Goal: Find specific page/section: Find specific page/section

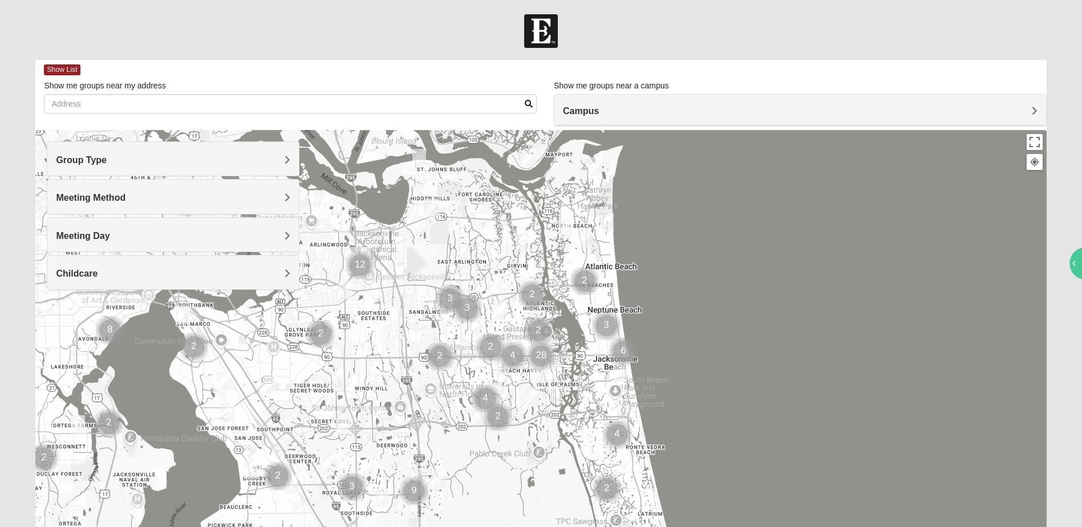
click at [284, 156] on h4 "Group Type" at bounding box center [173, 160] width 234 height 11
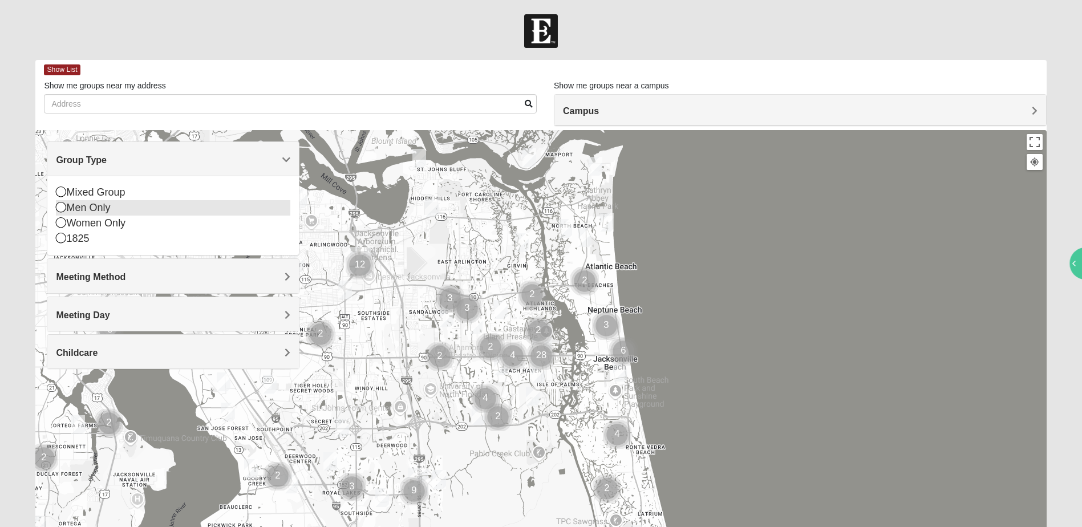
click at [60, 209] on icon at bounding box center [61, 207] width 10 height 10
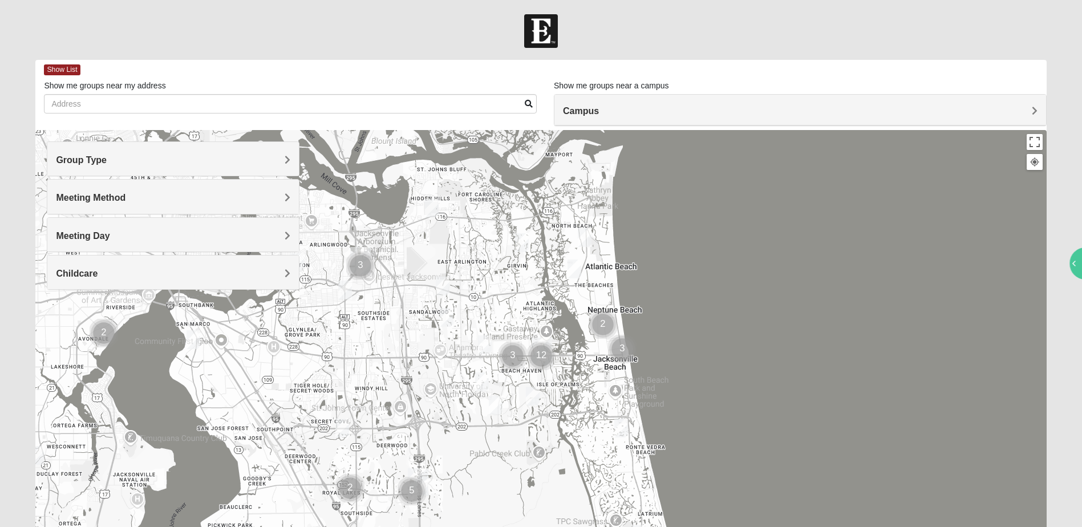
click at [125, 196] on span "Meeting Method" at bounding box center [91, 198] width 70 height 10
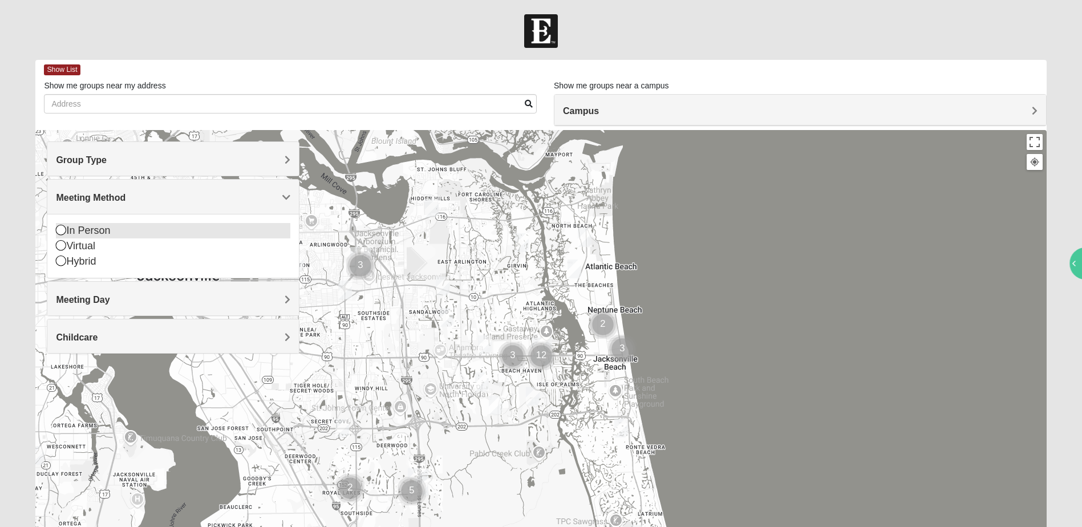
click at [63, 229] on icon at bounding box center [61, 230] width 10 height 10
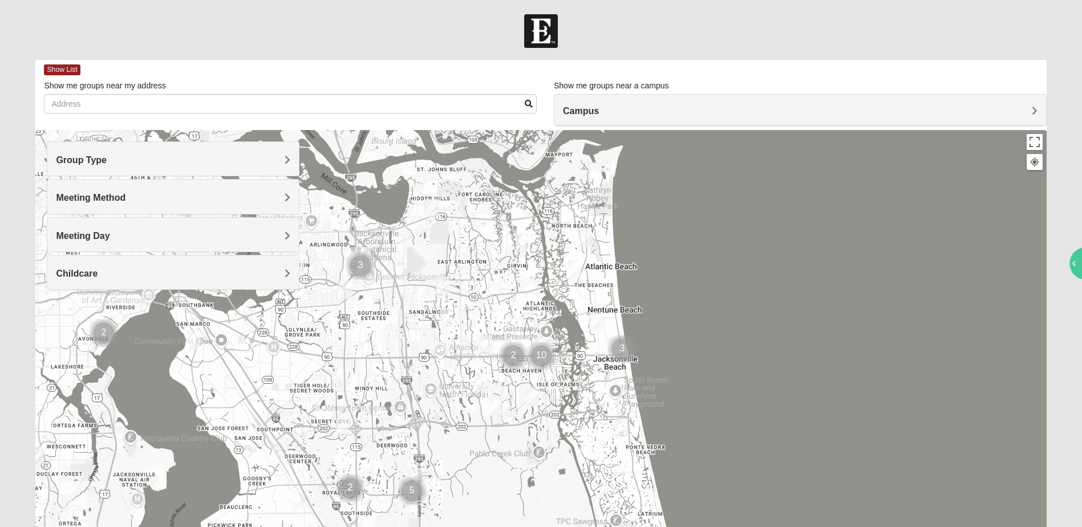
click at [110, 237] on span "Meeting Day" at bounding box center [83, 236] width 54 height 10
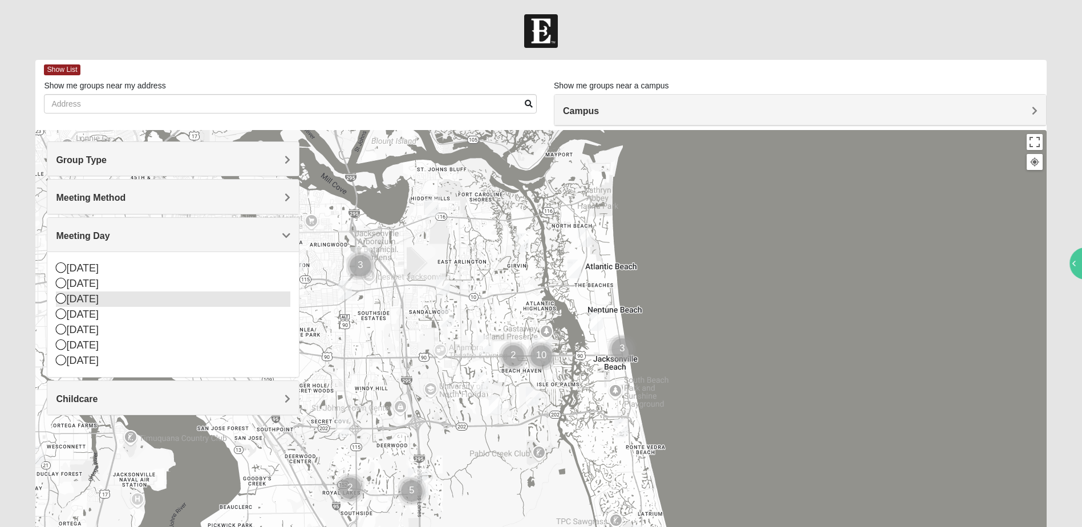
click at [60, 298] on icon at bounding box center [61, 298] width 10 height 10
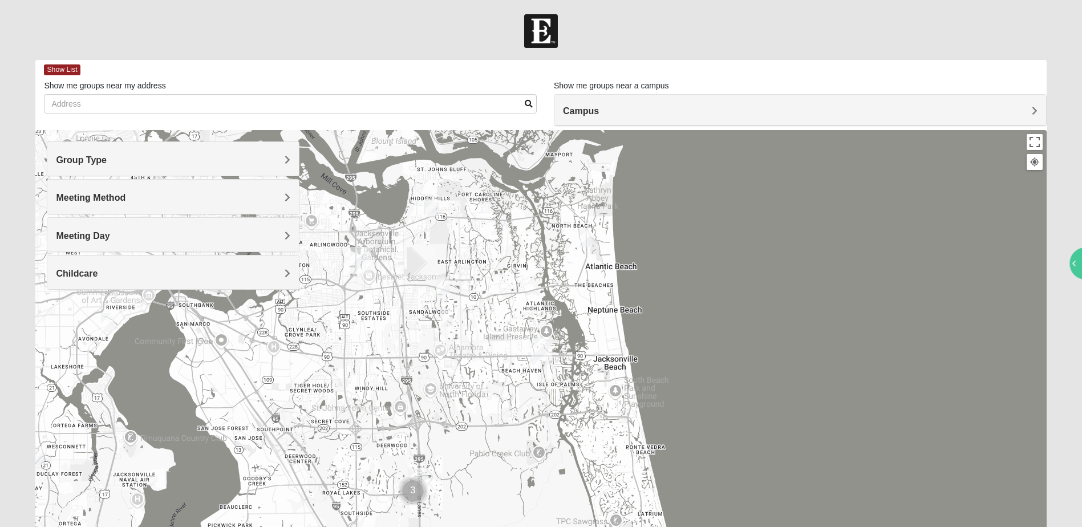
click at [98, 269] on span "Childcare" at bounding box center [77, 274] width 42 height 10
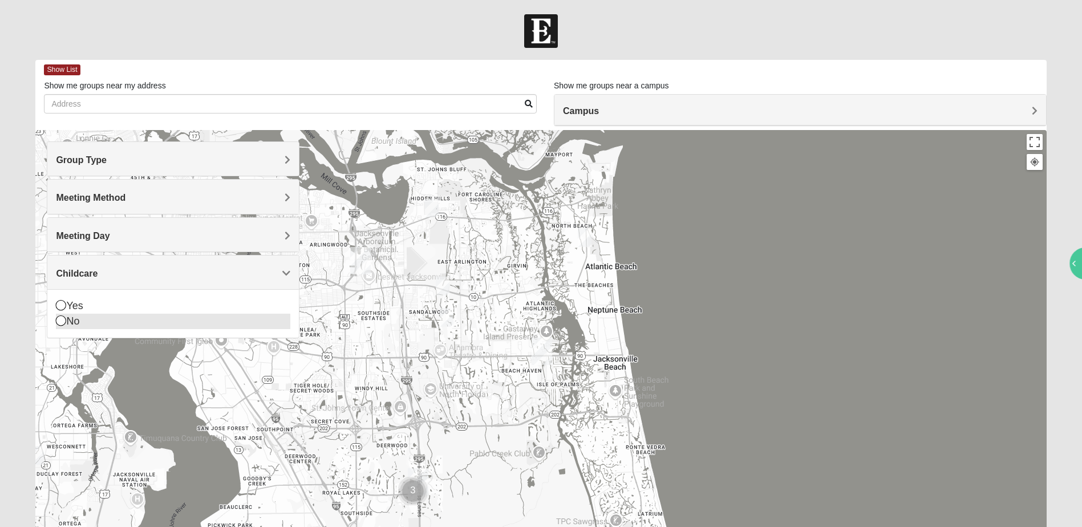
click at [63, 319] on icon at bounding box center [61, 320] width 10 height 10
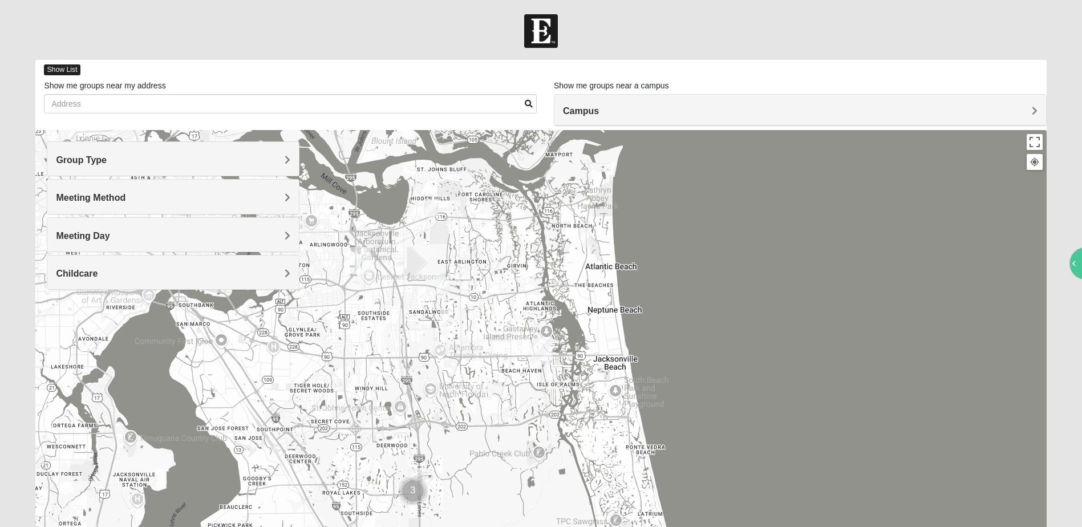
click at [60, 68] on span "Show List" at bounding box center [62, 69] width 36 height 11
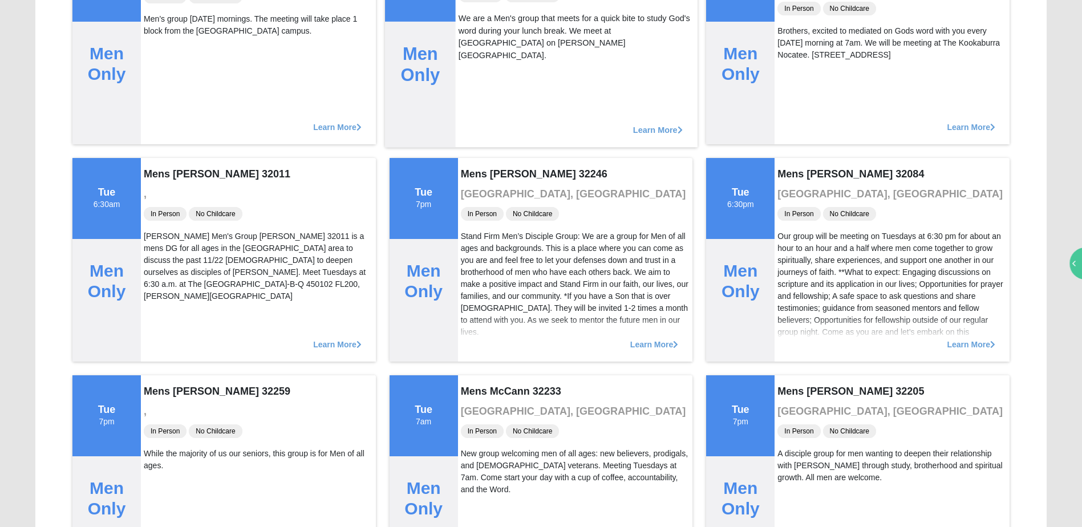
scroll to position [1312, 0]
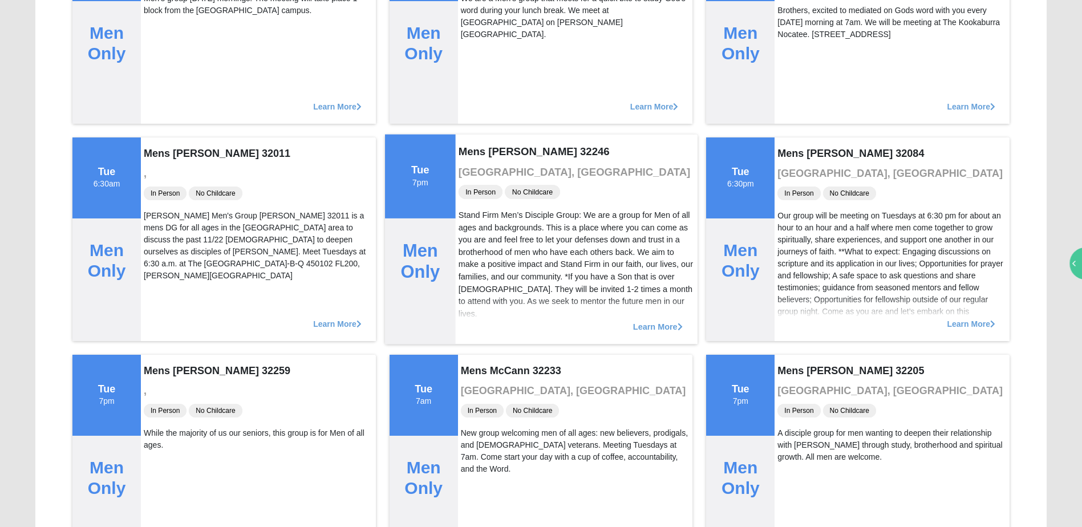
click at [658, 321] on span "Learn More" at bounding box center [658, 321] width 50 height 0
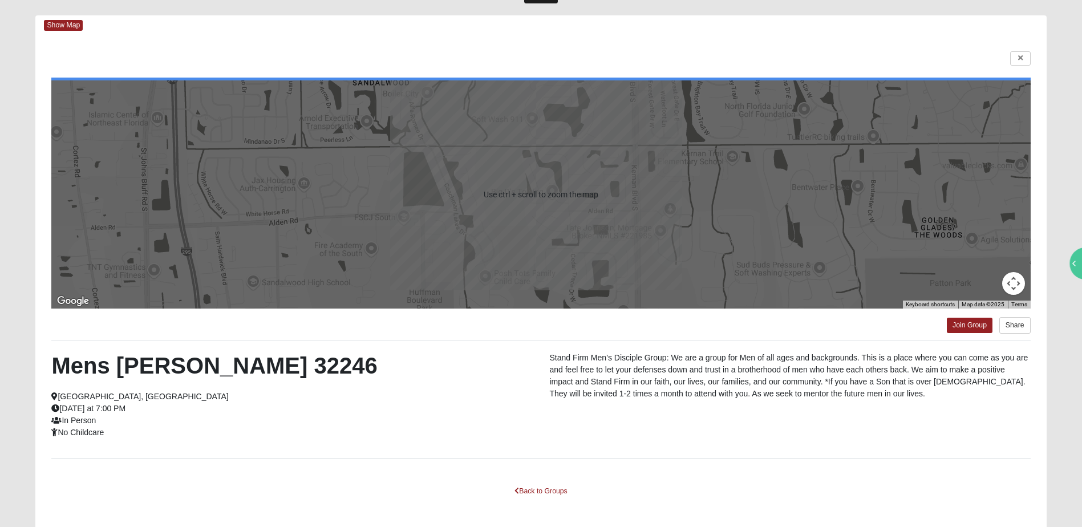
scroll to position [57, 0]
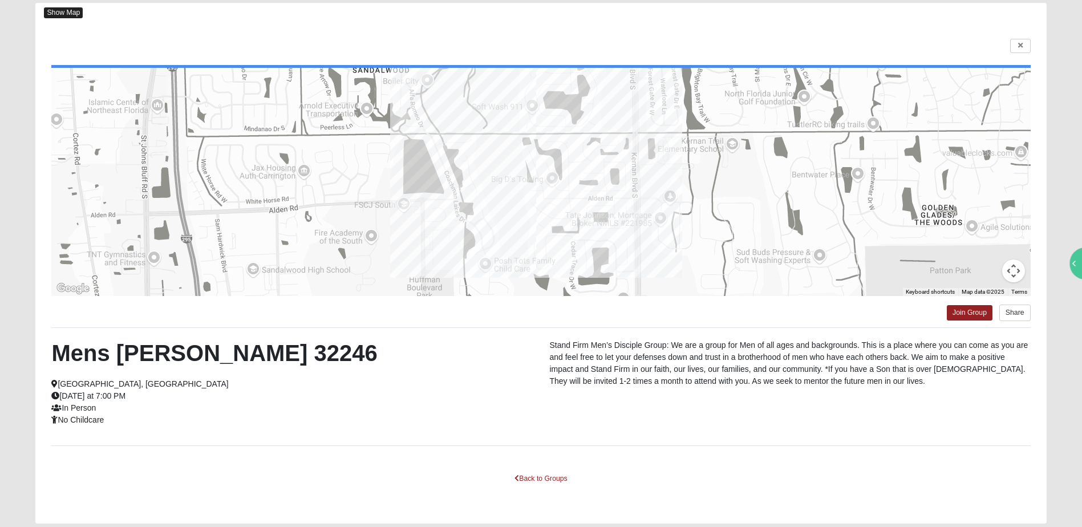
click at [64, 9] on span "Show Map" at bounding box center [63, 12] width 39 height 11
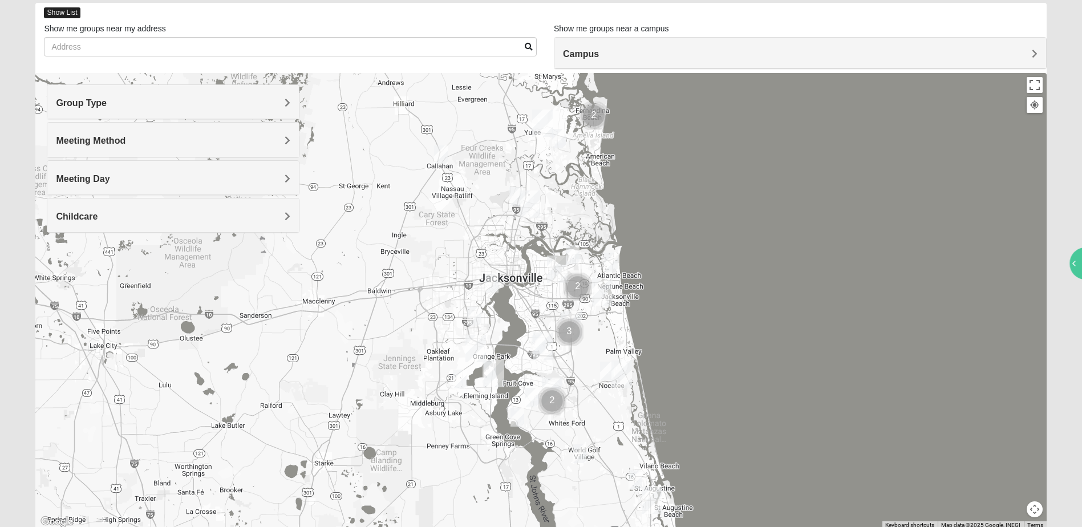
click at [71, 14] on span "Show List" at bounding box center [62, 12] width 36 height 11
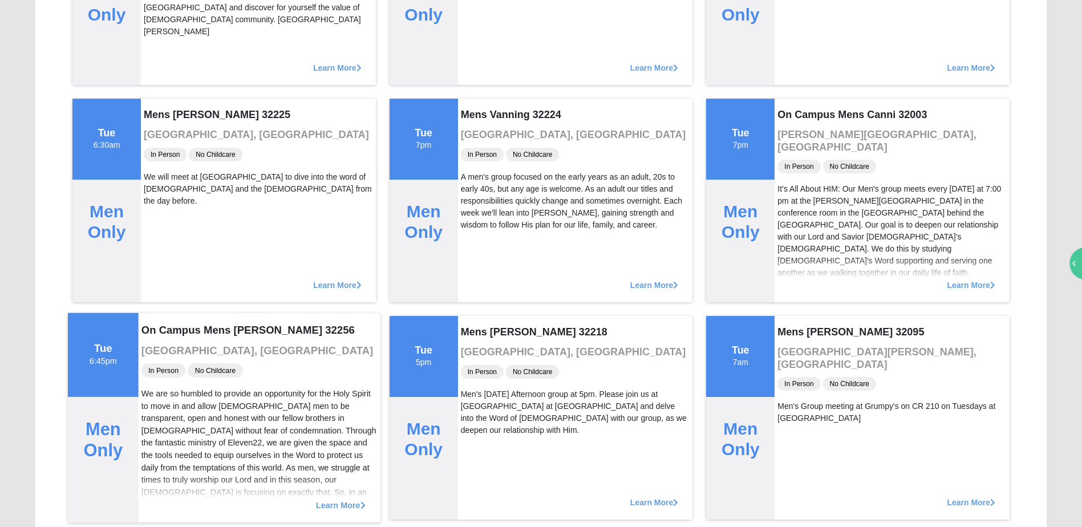
scroll to position [285, 0]
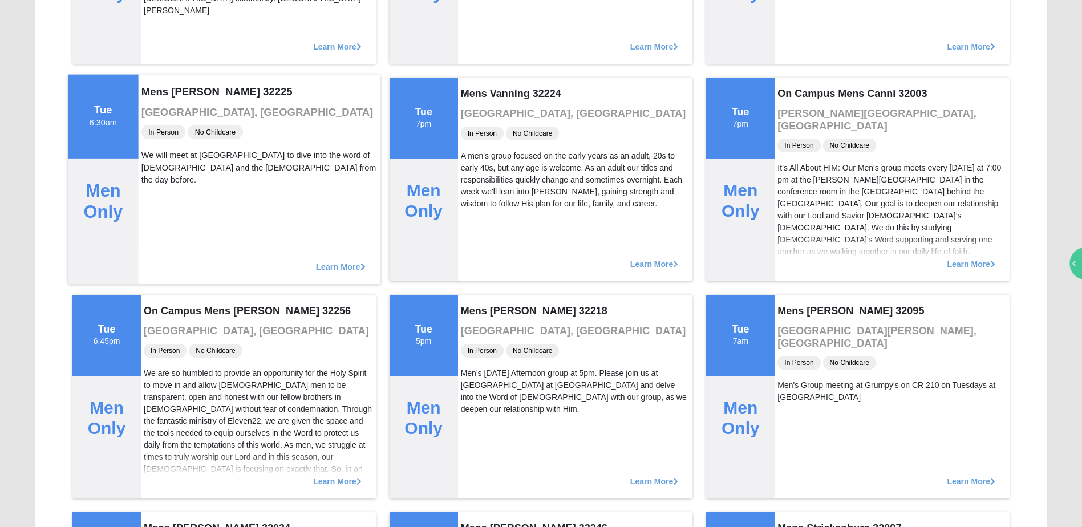
click at [347, 261] on span "Learn More" at bounding box center [341, 261] width 50 height 0
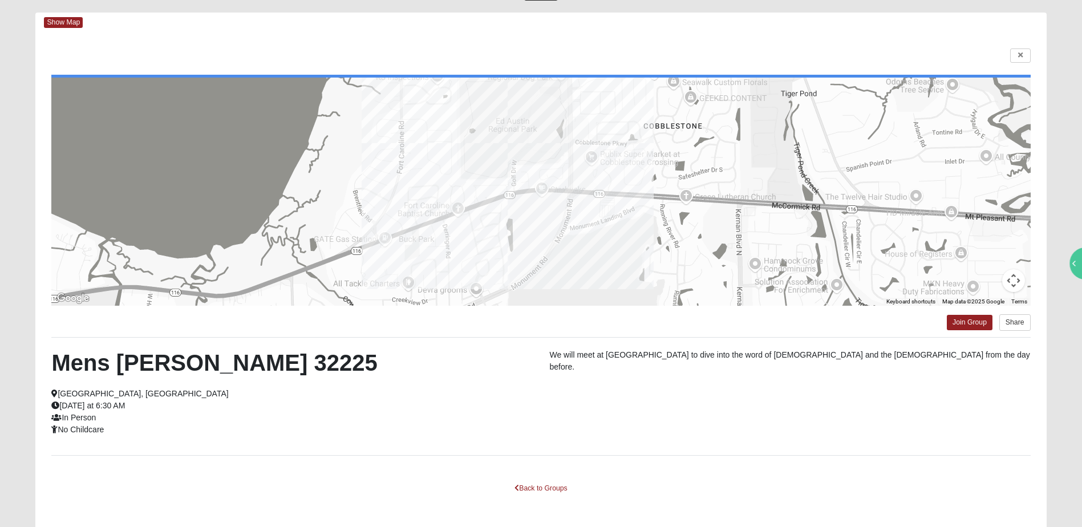
scroll to position [0, 0]
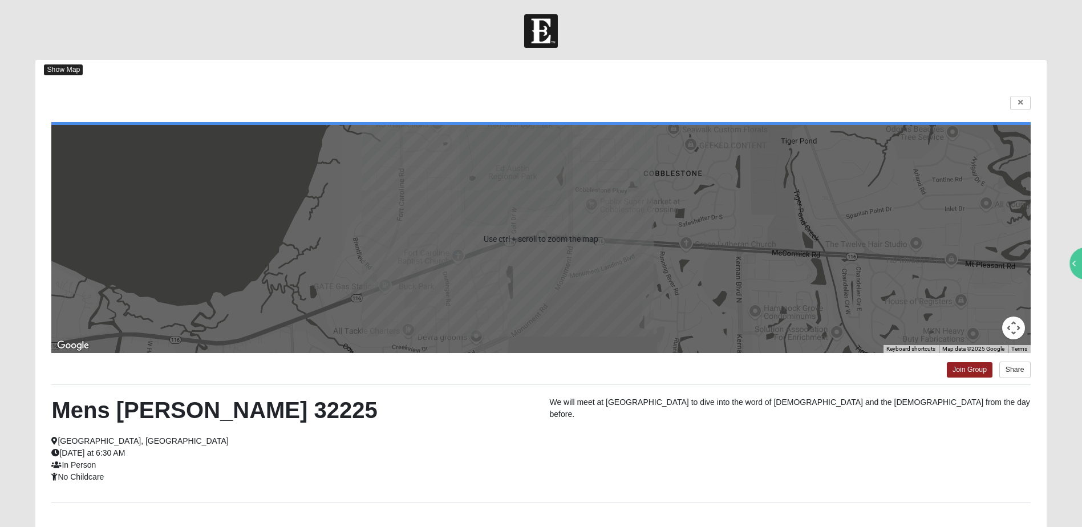
click at [64, 68] on span "Show Map" at bounding box center [63, 69] width 39 height 11
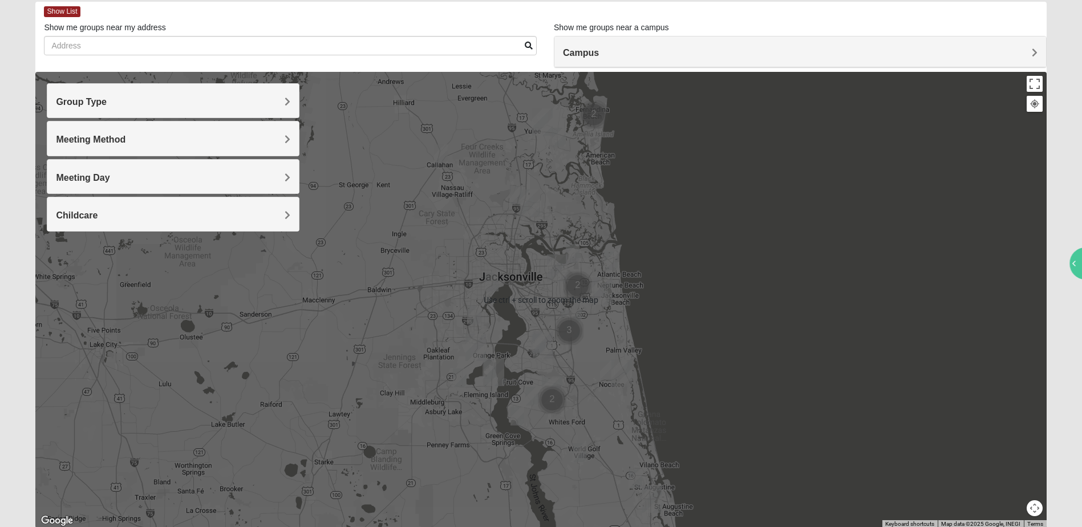
scroll to position [101, 0]
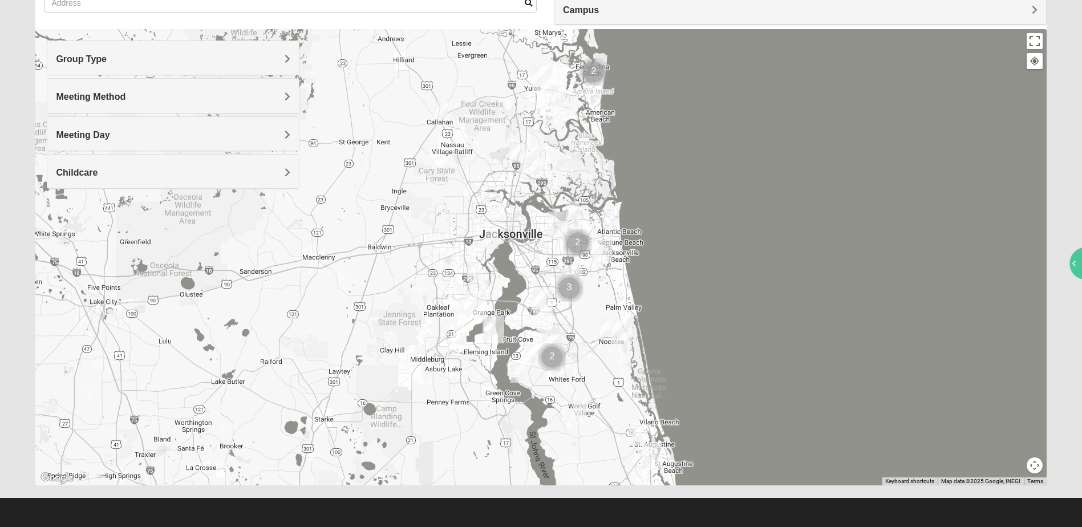
click at [107, 56] on span "Group Type" at bounding box center [81, 59] width 51 height 10
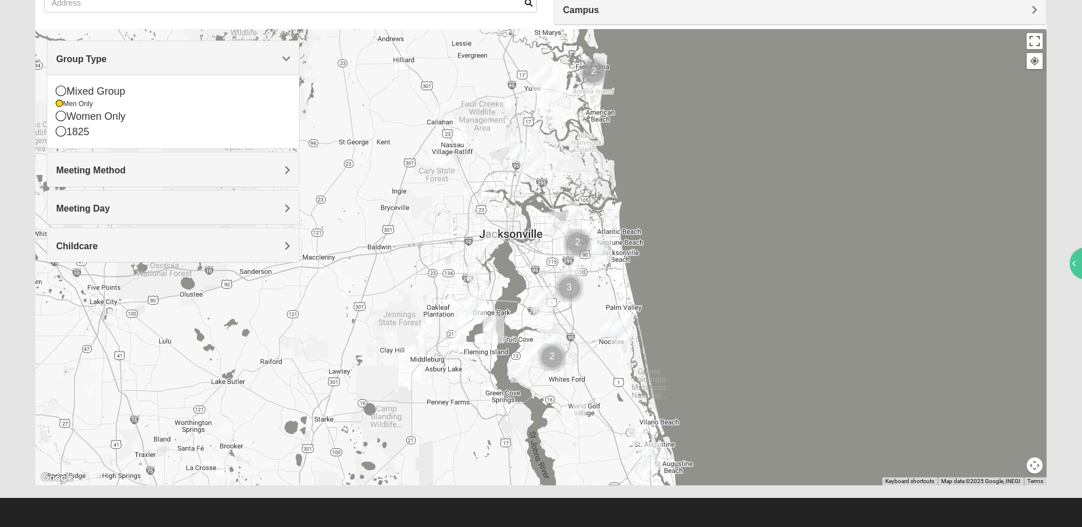
click at [125, 168] on span "Meeting Method" at bounding box center [91, 170] width 70 height 10
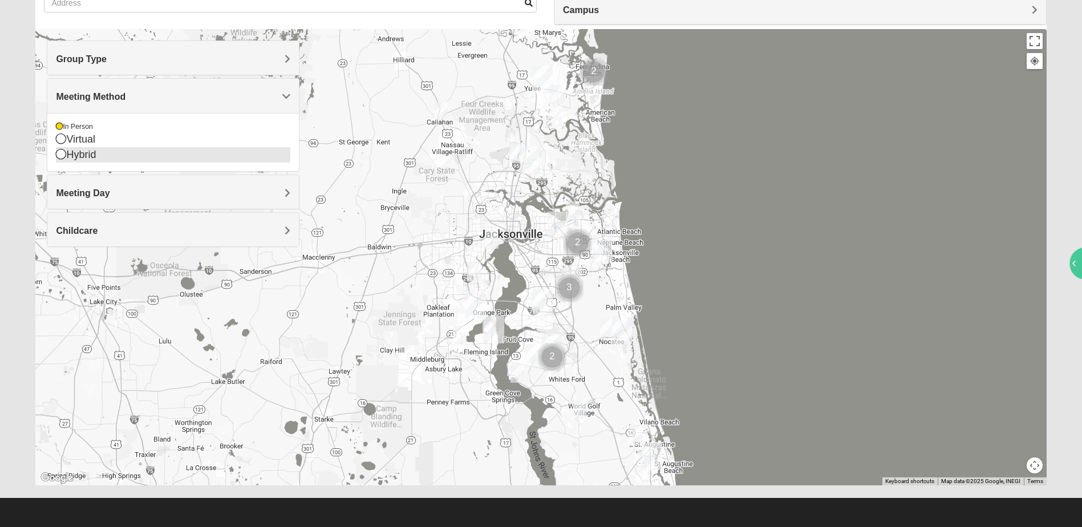
click at [59, 153] on icon at bounding box center [61, 154] width 10 height 10
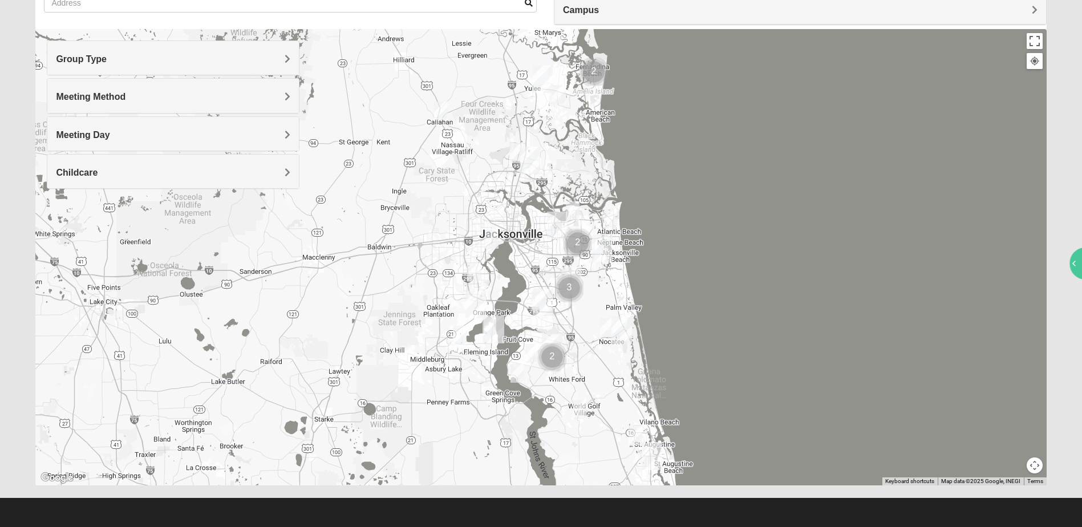
click at [284, 129] on h4 "Meeting Day" at bounding box center [173, 134] width 234 height 11
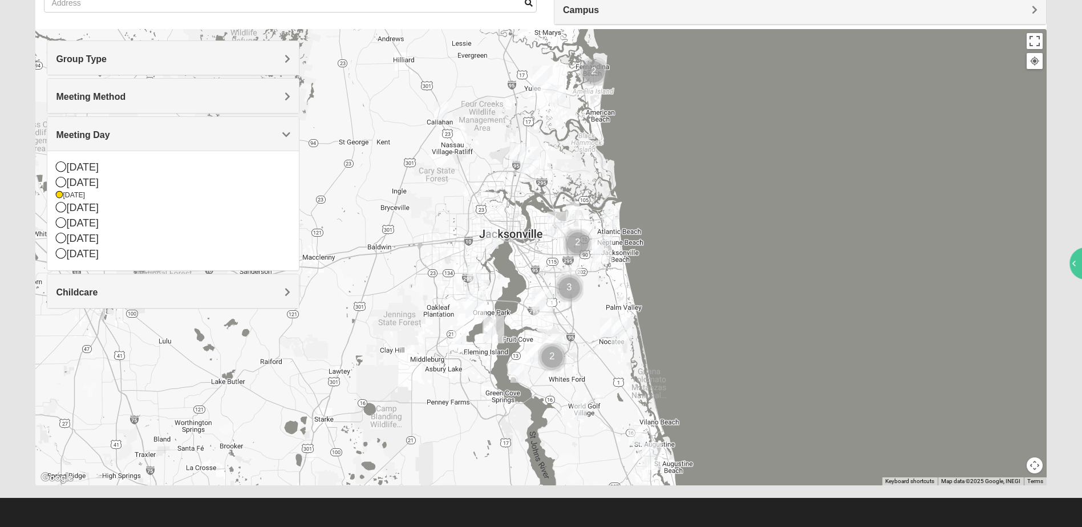
click at [811, 236] on div at bounding box center [540, 257] width 1011 height 456
click at [85, 192] on div "[DATE]" at bounding box center [173, 196] width 234 height 10
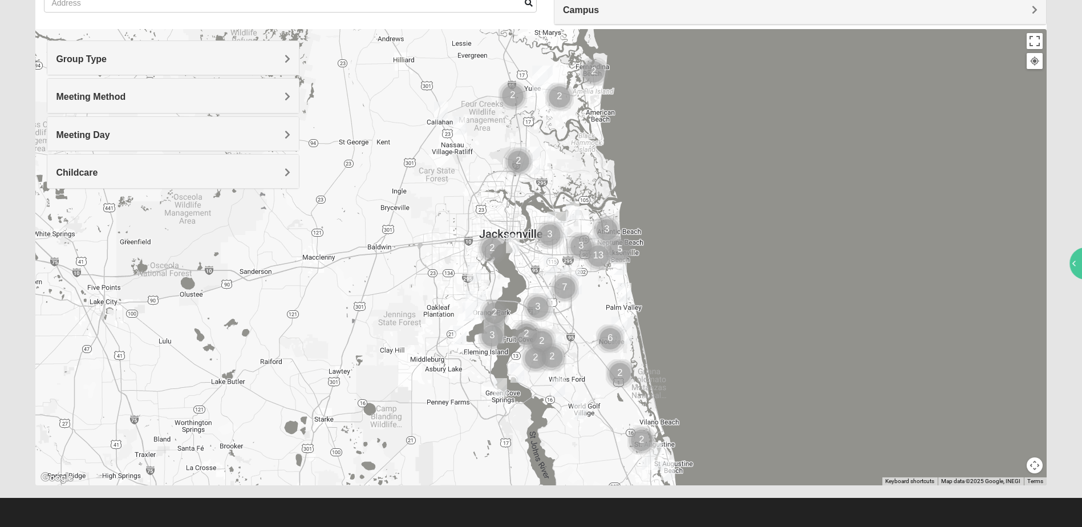
click at [284, 169] on h4 "Childcare" at bounding box center [173, 172] width 234 height 11
click at [72, 219] on div "No" at bounding box center [173, 218] width 234 height 10
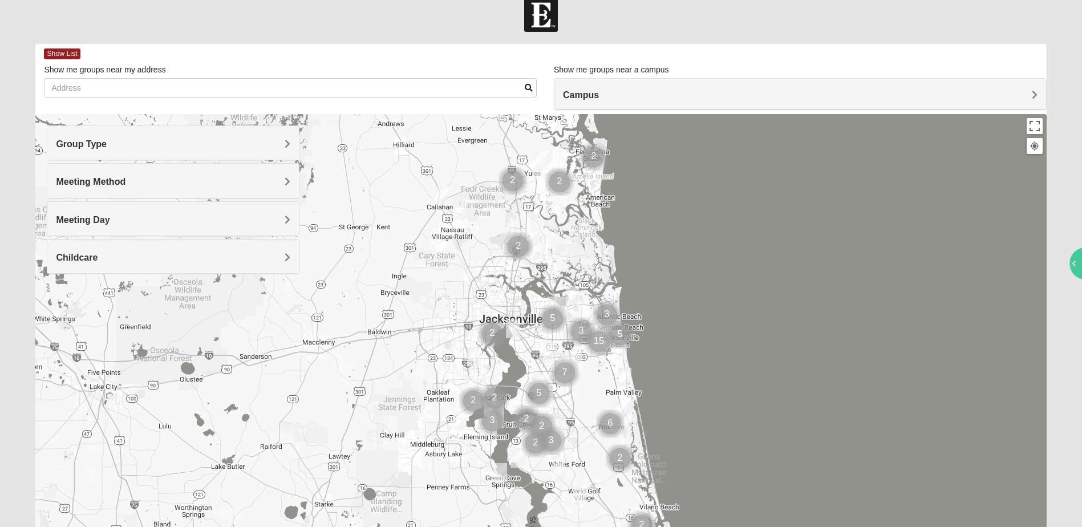
scroll to position [0, 0]
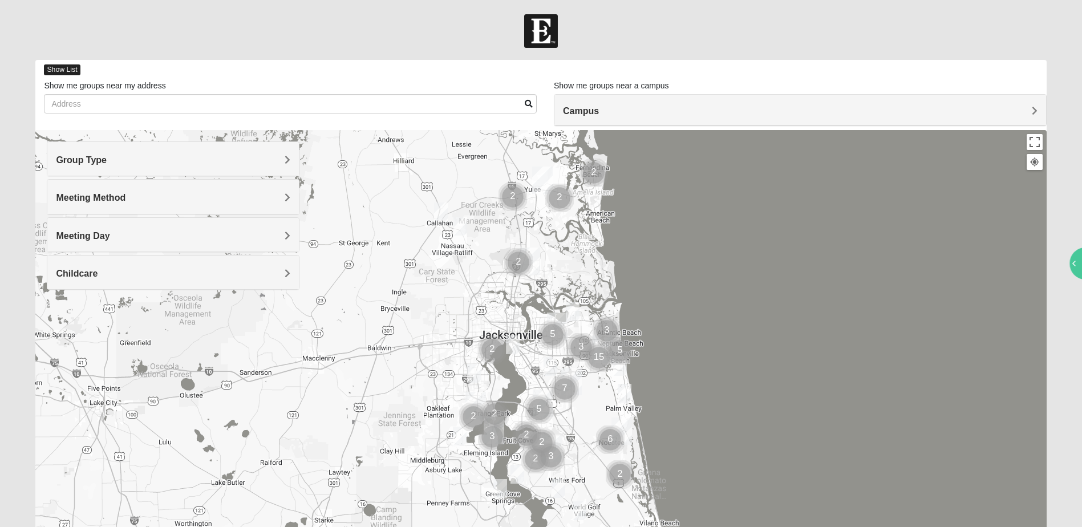
click at [64, 71] on span "Show List" at bounding box center [62, 69] width 36 height 11
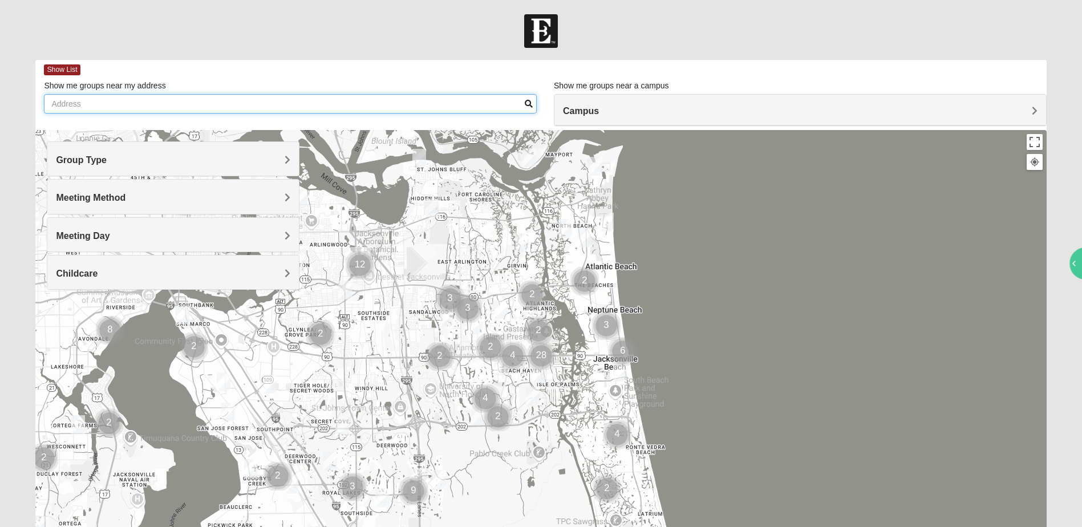
click at [106, 97] on input "Show me groups near my address" at bounding box center [290, 103] width 493 height 19
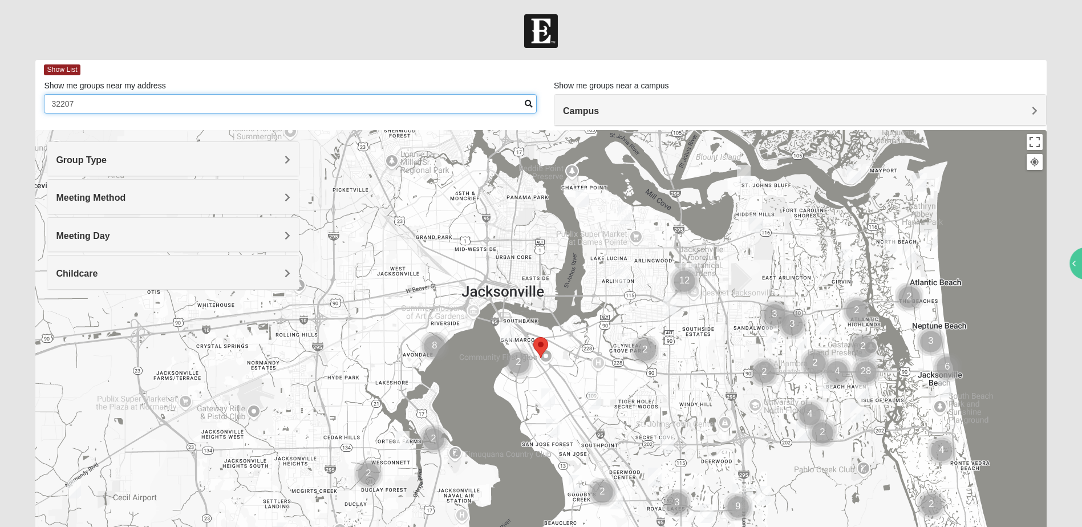
type input "32207"
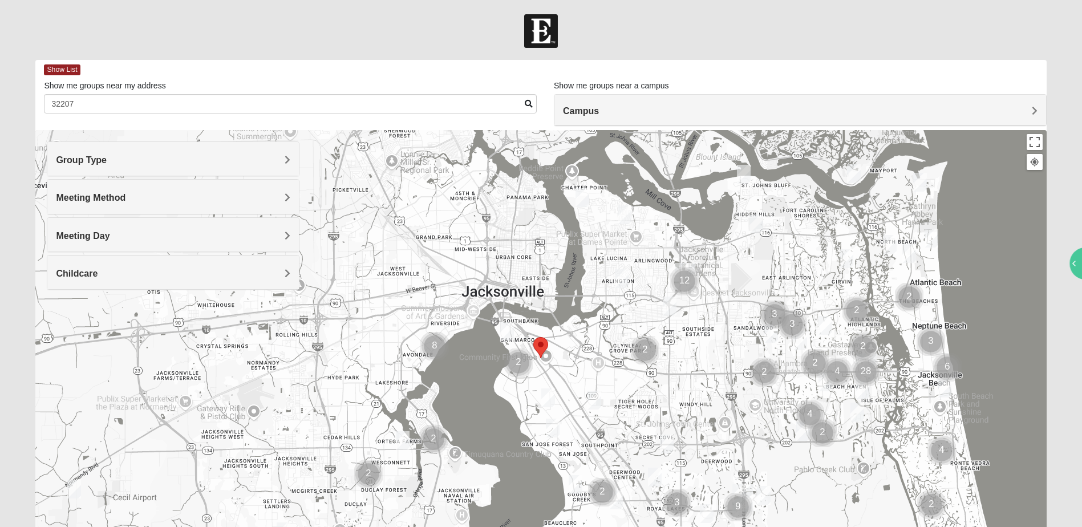
click at [537, 342] on img "Selected Address" at bounding box center [541, 348] width 24 height 30
click at [107, 157] on span "Group Type" at bounding box center [81, 160] width 51 height 10
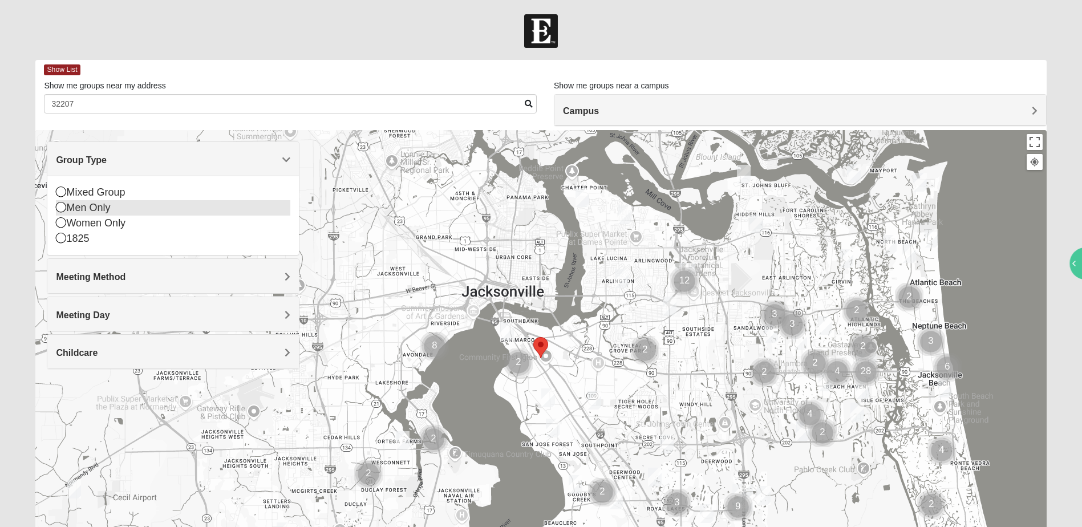
click at [62, 206] on icon at bounding box center [61, 207] width 10 height 10
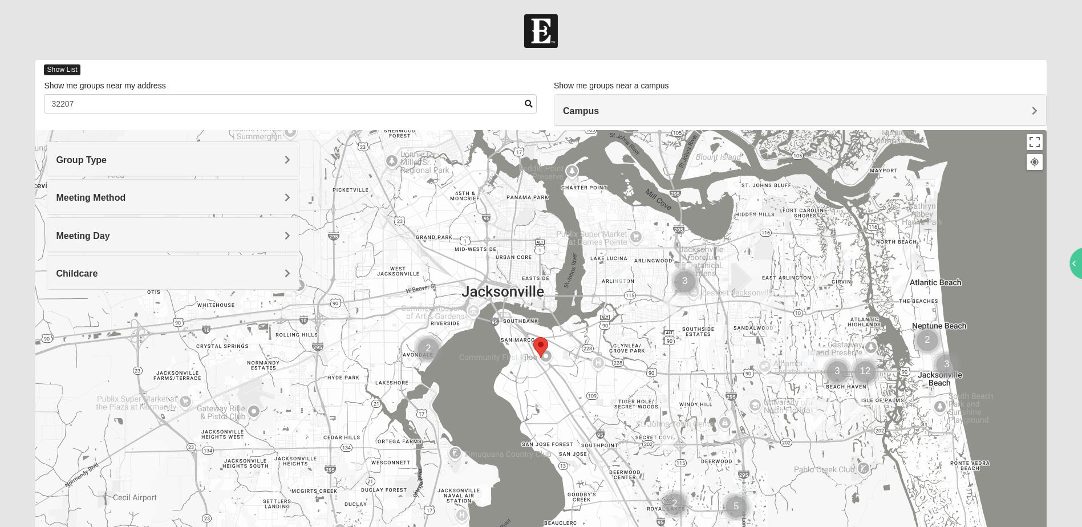
click at [66, 70] on span "Show List" at bounding box center [62, 69] width 36 height 11
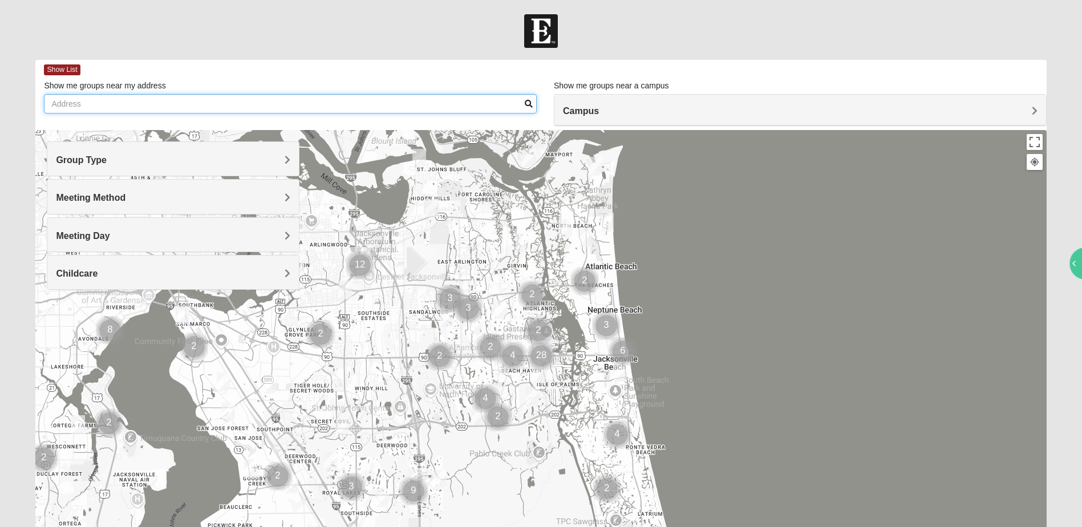
click at [71, 104] on input "Show me groups near my address" at bounding box center [290, 103] width 493 height 19
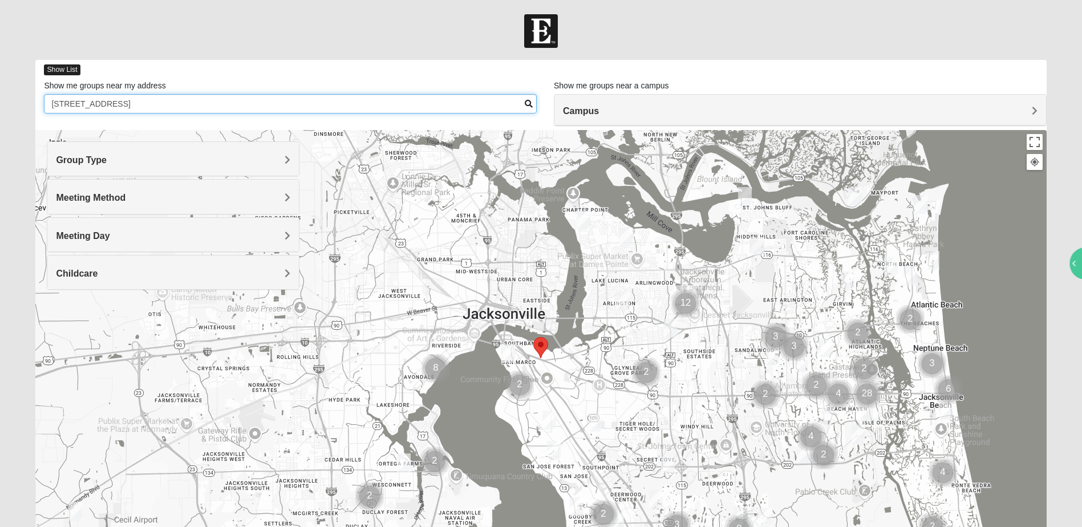
type input "1441 holmesdale road Jacksonville, Fl 32207"
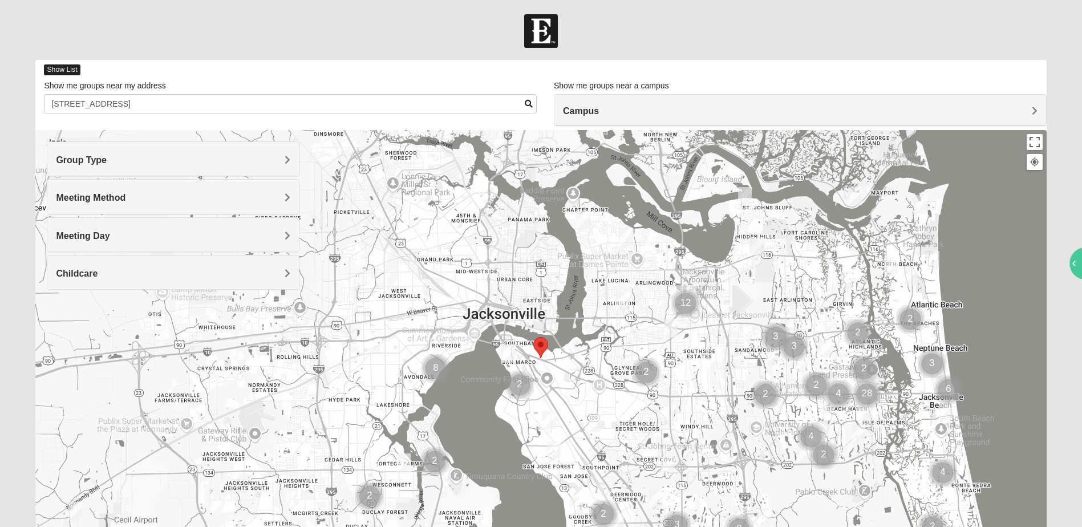
click at [65, 72] on span "Show List" at bounding box center [62, 69] width 36 height 11
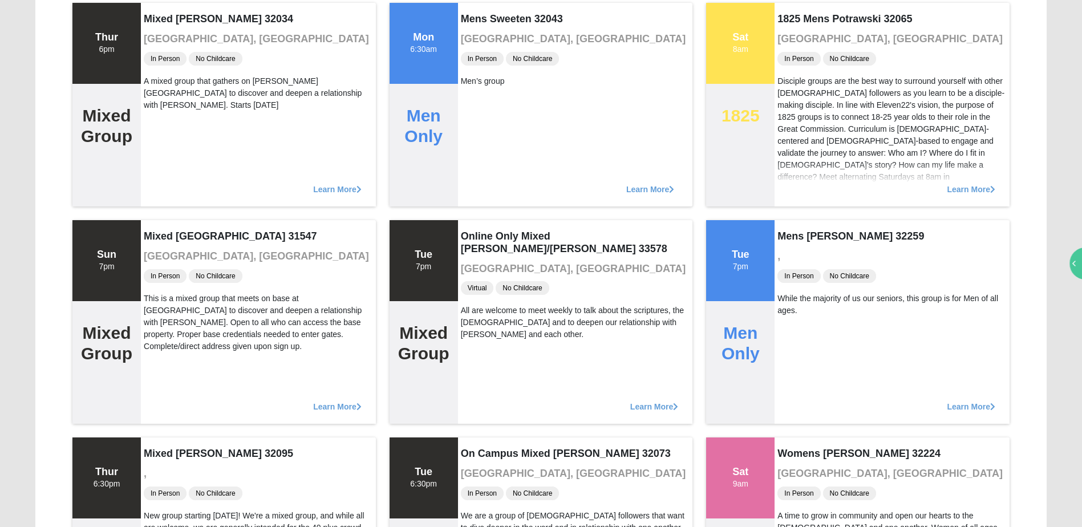
scroll to position [20820, 0]
